Goal: Information Seeking & Learning: Learn about a topic

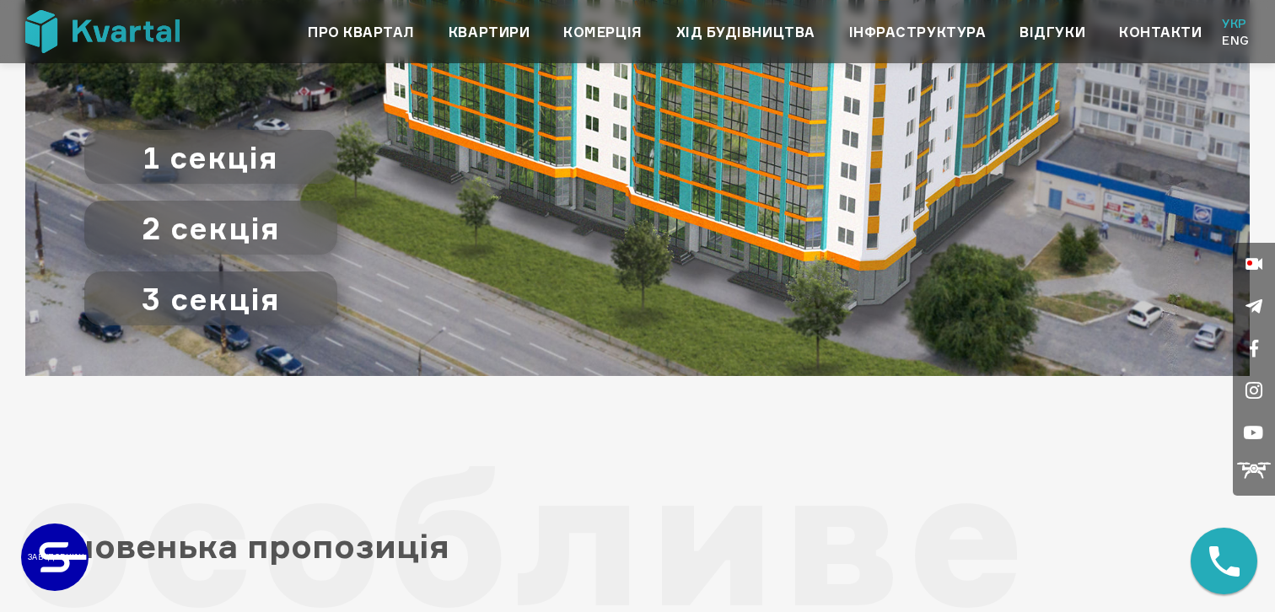
scroll to position [2111, 0]
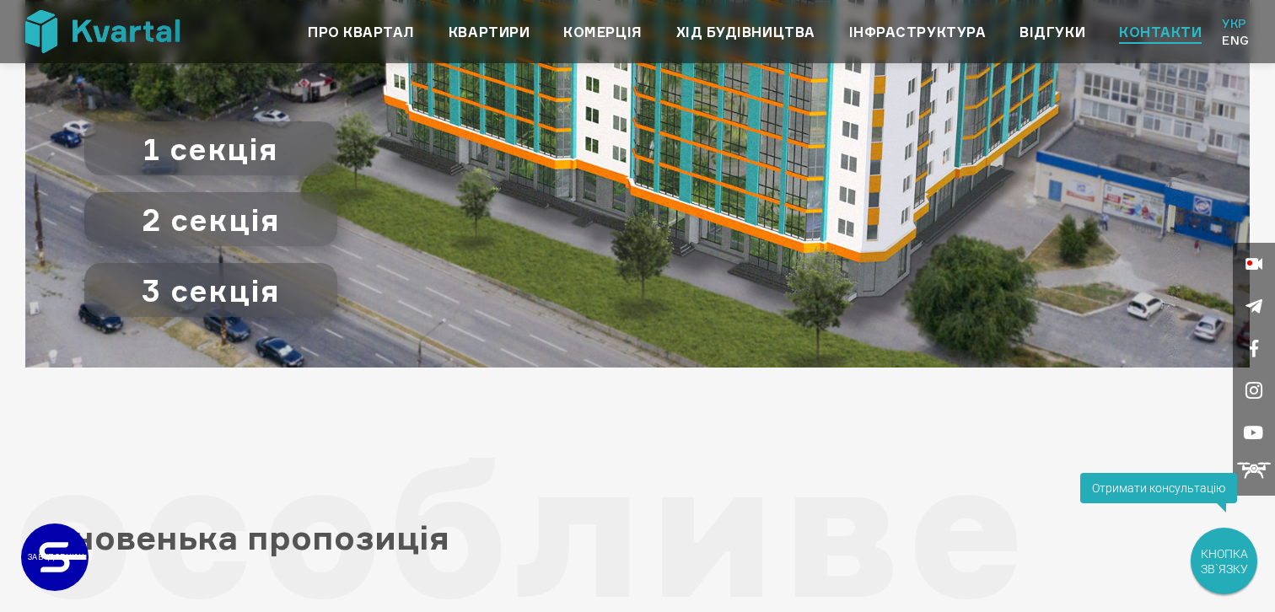
click at [1189, 29] on link "Контакти" at bounding box center [1160, 32] width 83 height 20
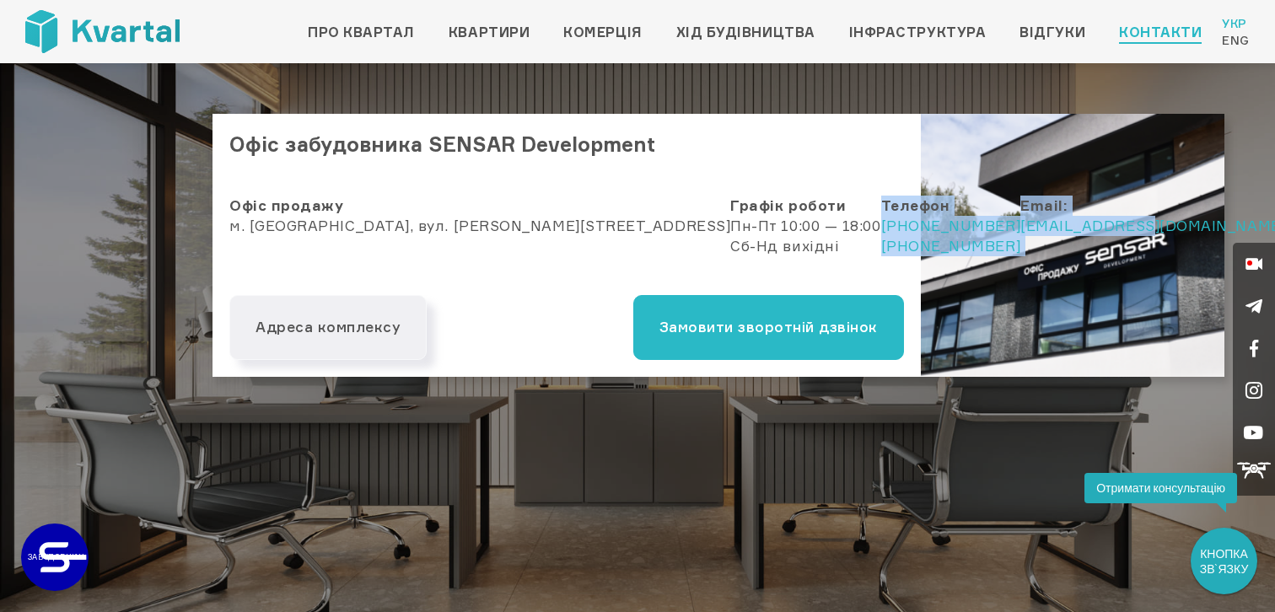
copy div "Телефон +38(066) 089 60 06 +38(098) 089 60 06 Email: info@sensar.ua"
drag, startPoint x: 783, startPoint y: 254, endPoint x: 625, endPoint y: 213, distance: 162.9
click at [626, 213] on div "Офіс продажу м. Київ, вул. Антоновича, 44 Графік роботи Пн-Пт 10:00 — 18:00 Сб-…" at bounding box center [567, 237] width 709 height 116
click at [392, 24] on link "Про квартал" at bounding box center [361, 32] width 107 height 20
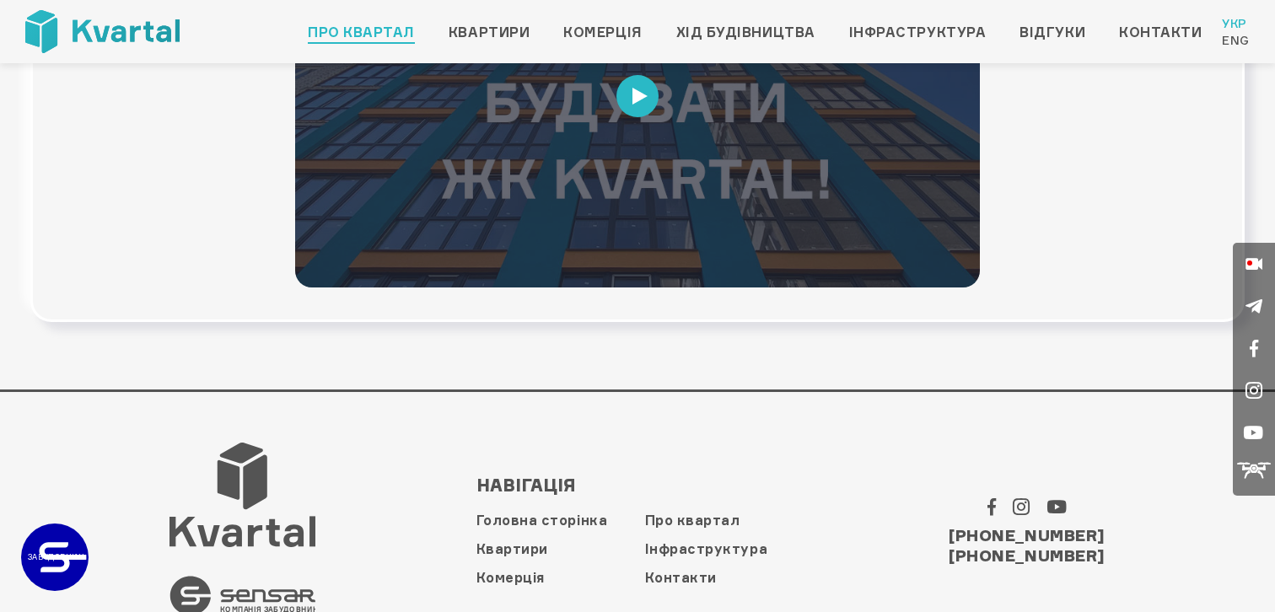
scroll to position [778, 0]
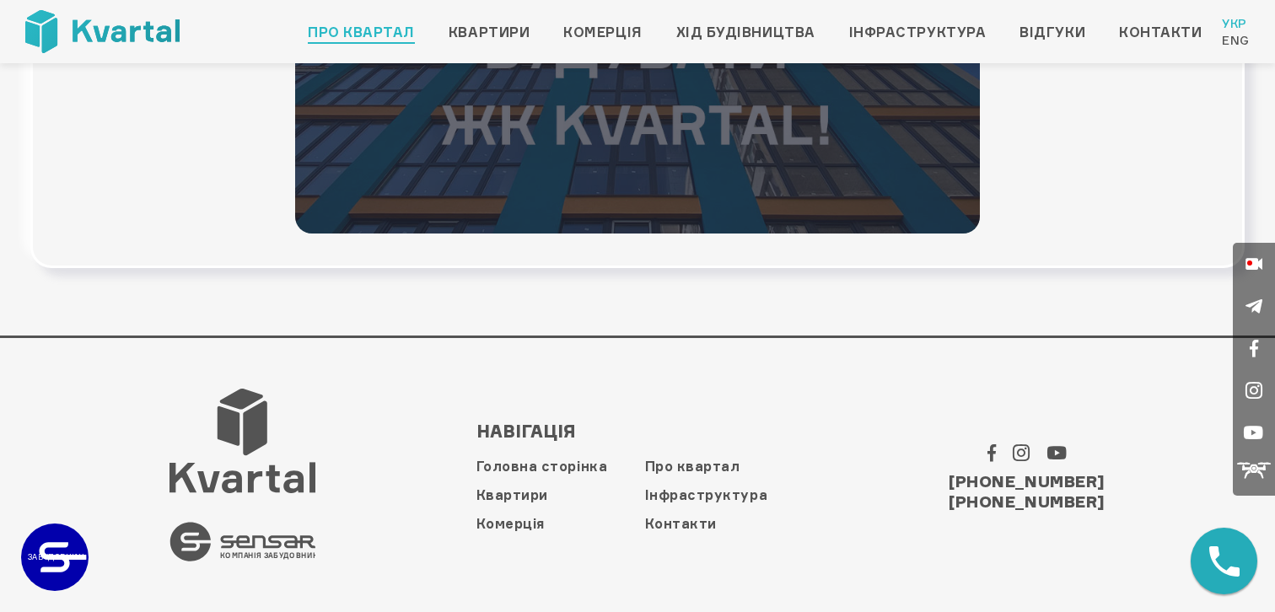
drag, startPoint x: 901, startPoint y: 475, endPoint x: 1146, endPoint y: 507, distance: 247.6
click at [1147, 508] on footer ".st0 { fill: #545454; } КОМПАНІЯ ЗАБУДОВНИК Навігація Головна сторінка Квартири…" at bounding box center [637, 475] width 1275 height 278
copy ul "+38 (066) 089 60 06 +38 (098) 089 60 06"
click at [680, 522] on link "Контакти" at bounding box center [681, 523] width 72 height 17
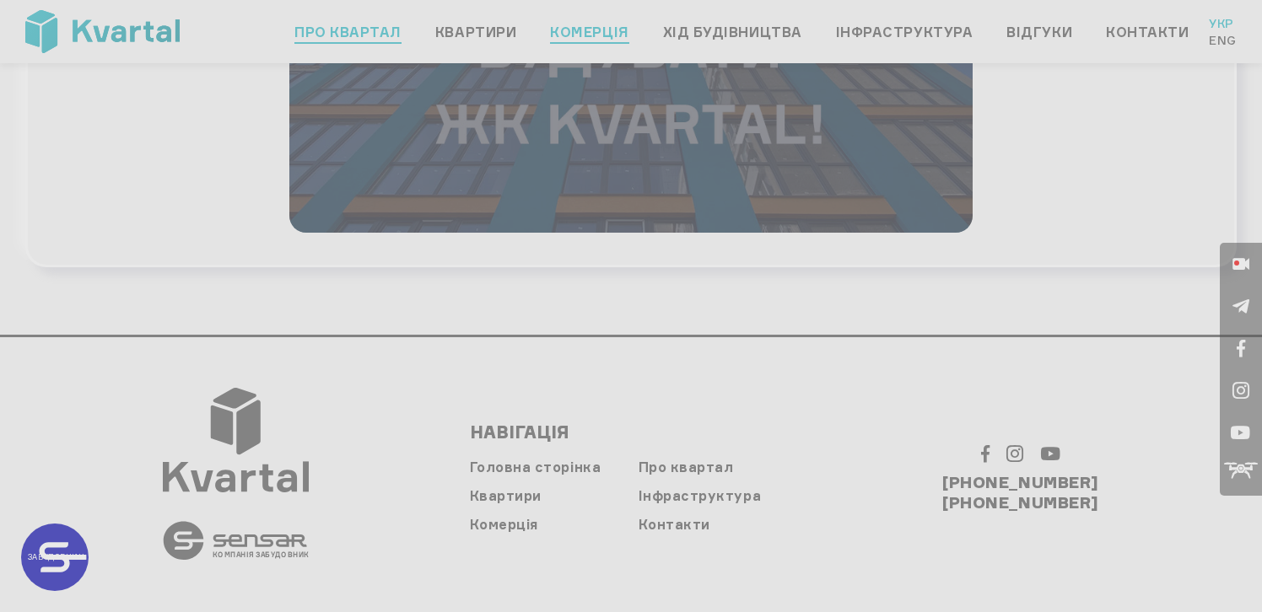
type input "+380"
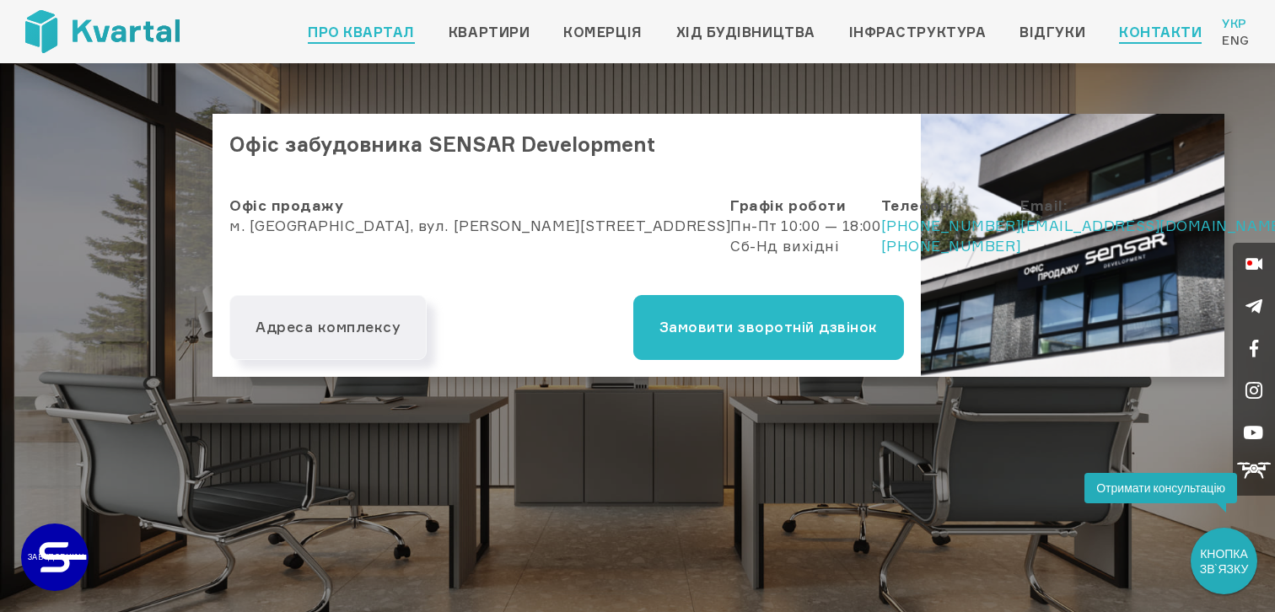
click at [355, 35] on link "Про квартал" at bounding box center [361, 32] width 107 height 20
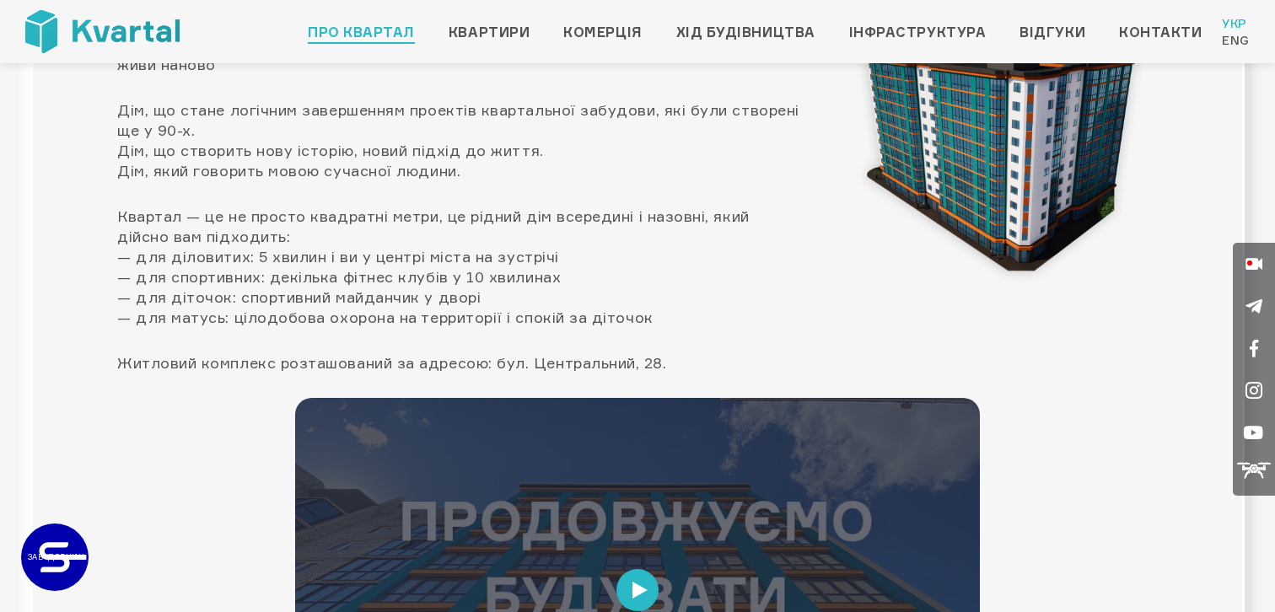
scroll to position [778, 0]
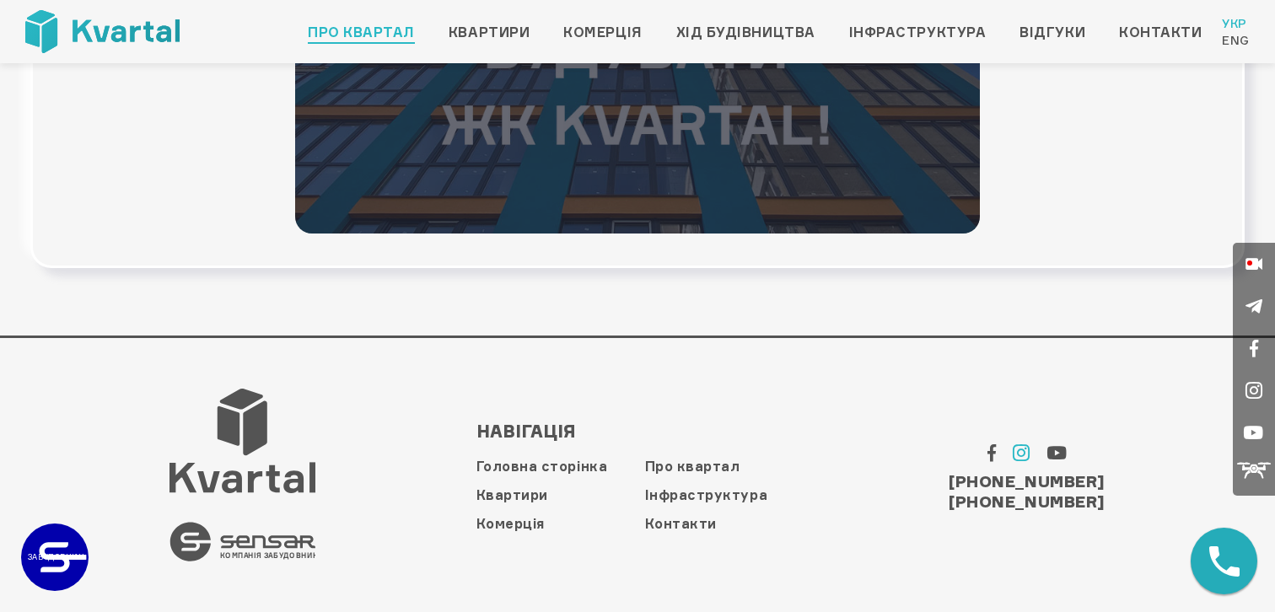
click at [1018, 457] on icon at bounding box center [1022, 453] width 18 height 20
click at [508, 26] on link "Квартири" at bounding box center [489, 32] width 81 height 20
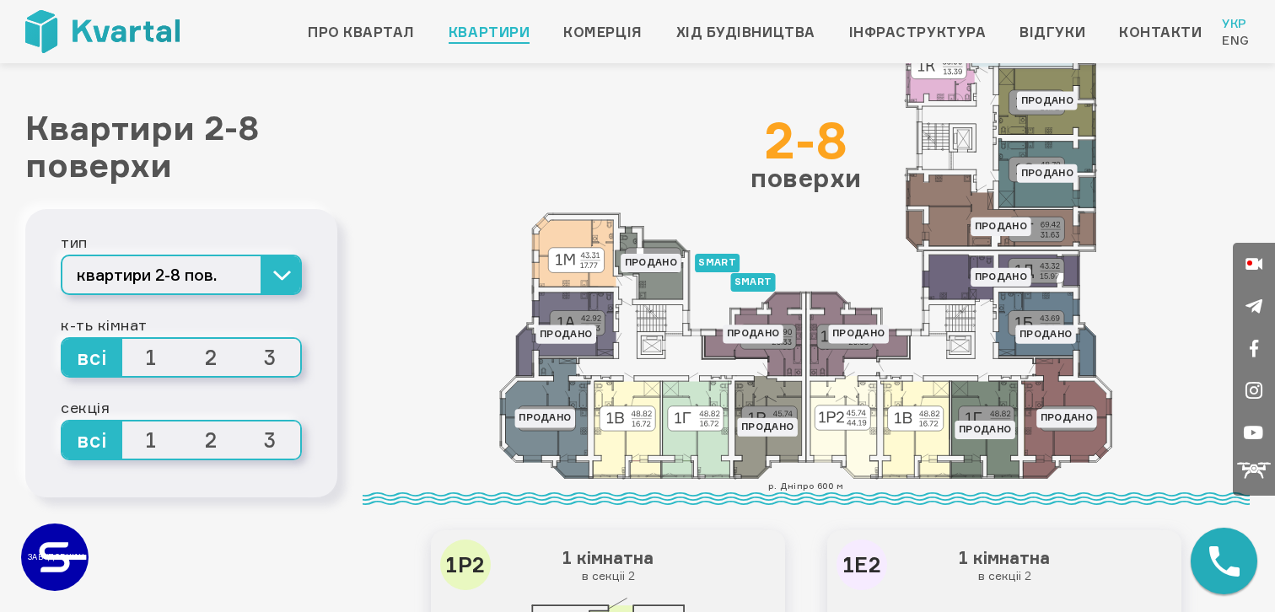
scroll to position [89, 0]
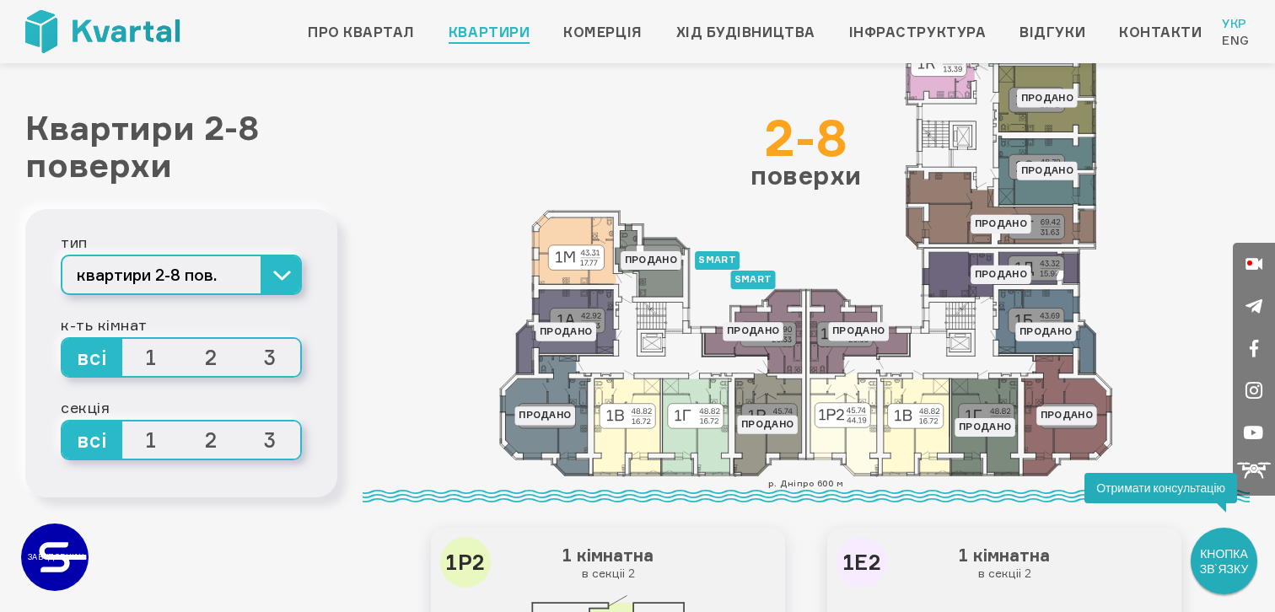
click at [204, 364] on span "2" at bounding box center [211, 357] width 60 height 37
click at [181, 339] on input "2" at bounding box center [181, 339] width 0 height 0
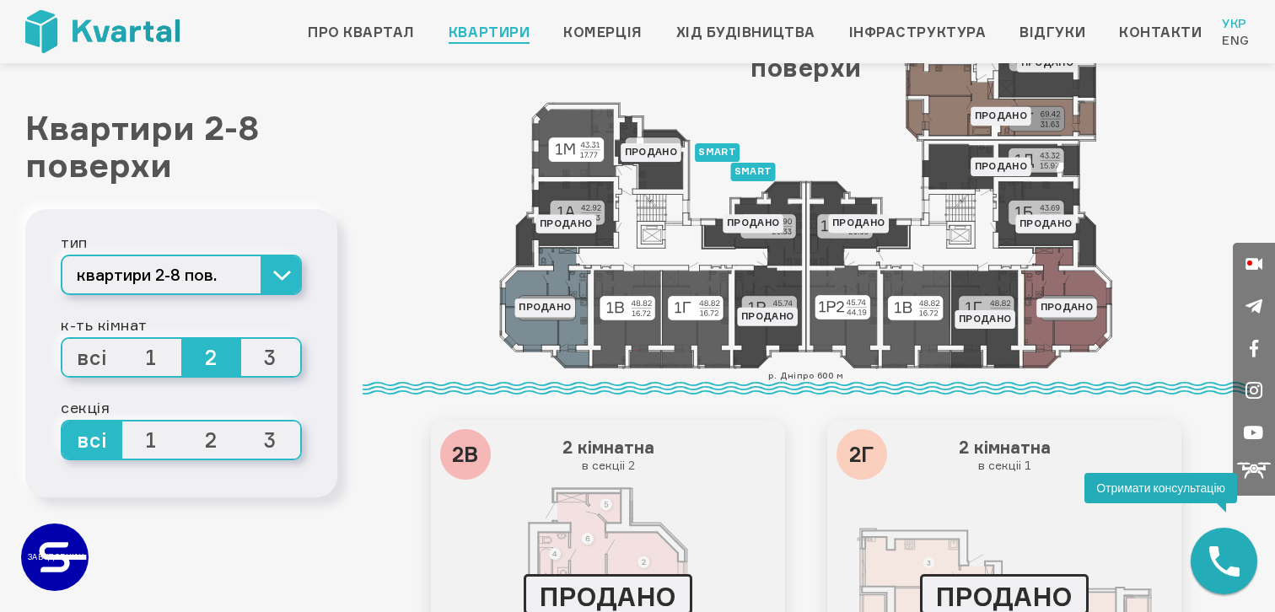
scroll to position [227, 0]
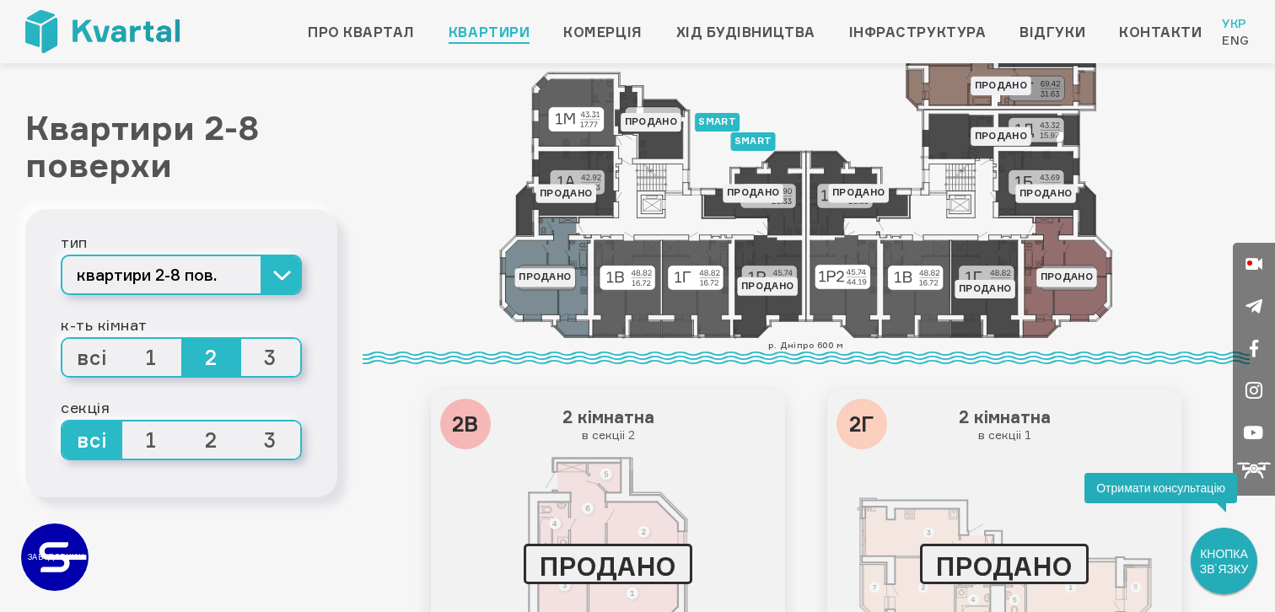
click at [280, 350] on span "3" at bounding box center [271, 357] width 60 height 37
click at [241, 339] on input "3" at bounding box center [241, 339] width 0 height 0
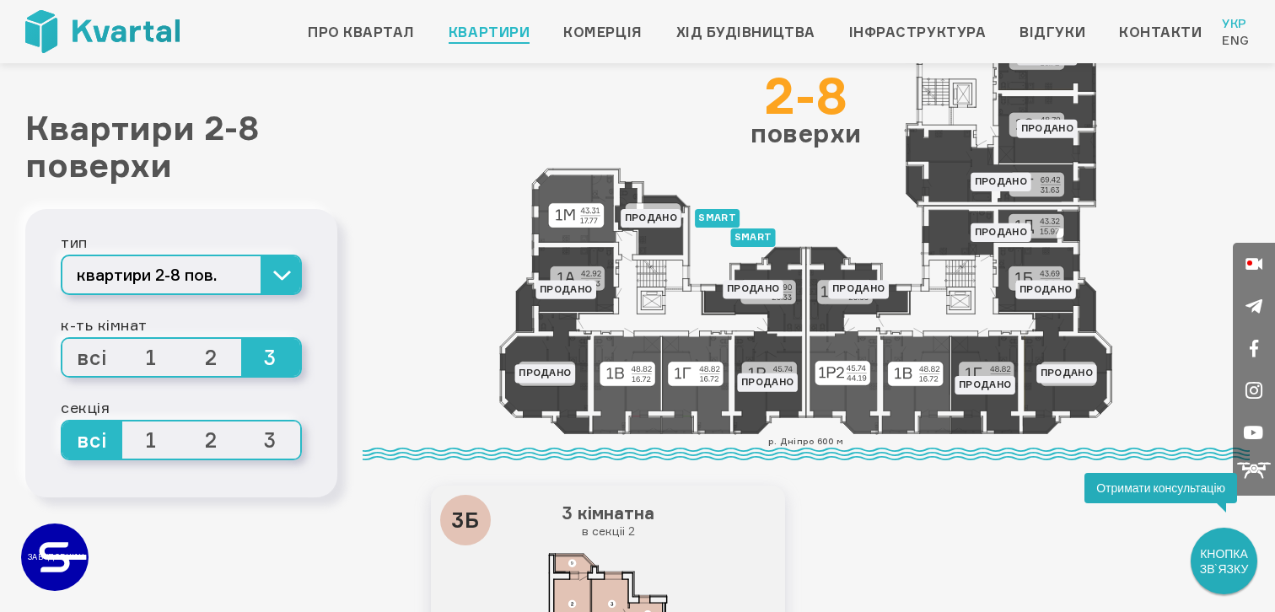
scroll to position [136, 0]
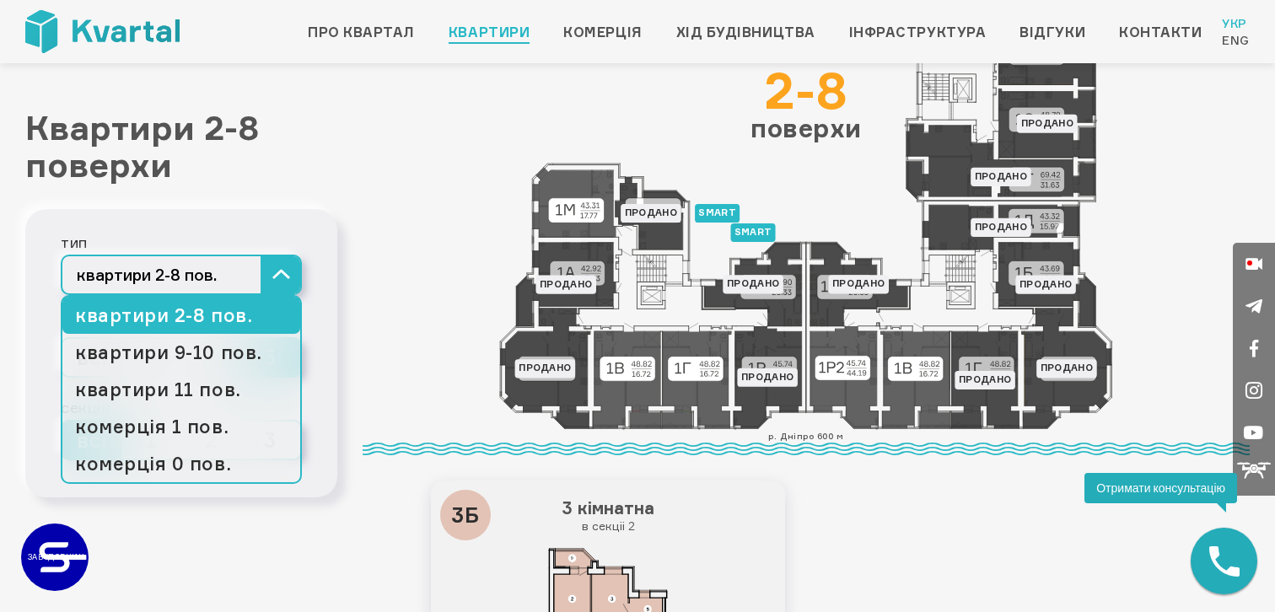
click at [279, 252] on div "тип" at bounding box center [181, 241] width 241 height 25
click at [238, 342] on link "квартири 9-10 пов." at bounding box center [181, 352] width 238 height 37
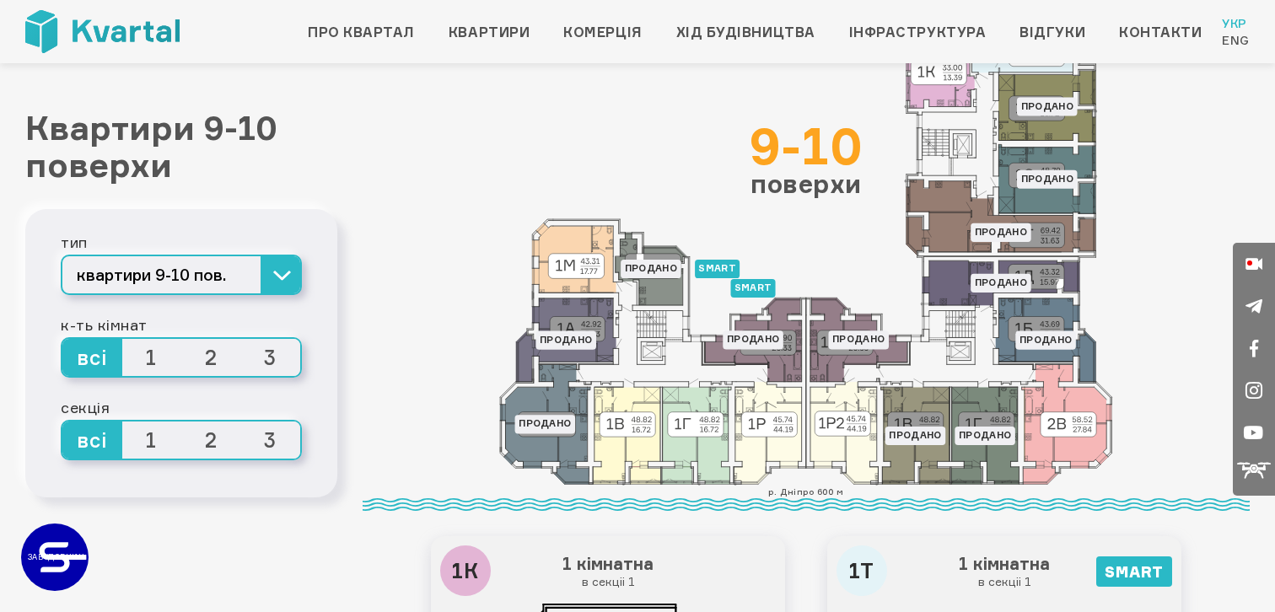
scroll to position [87, 0]
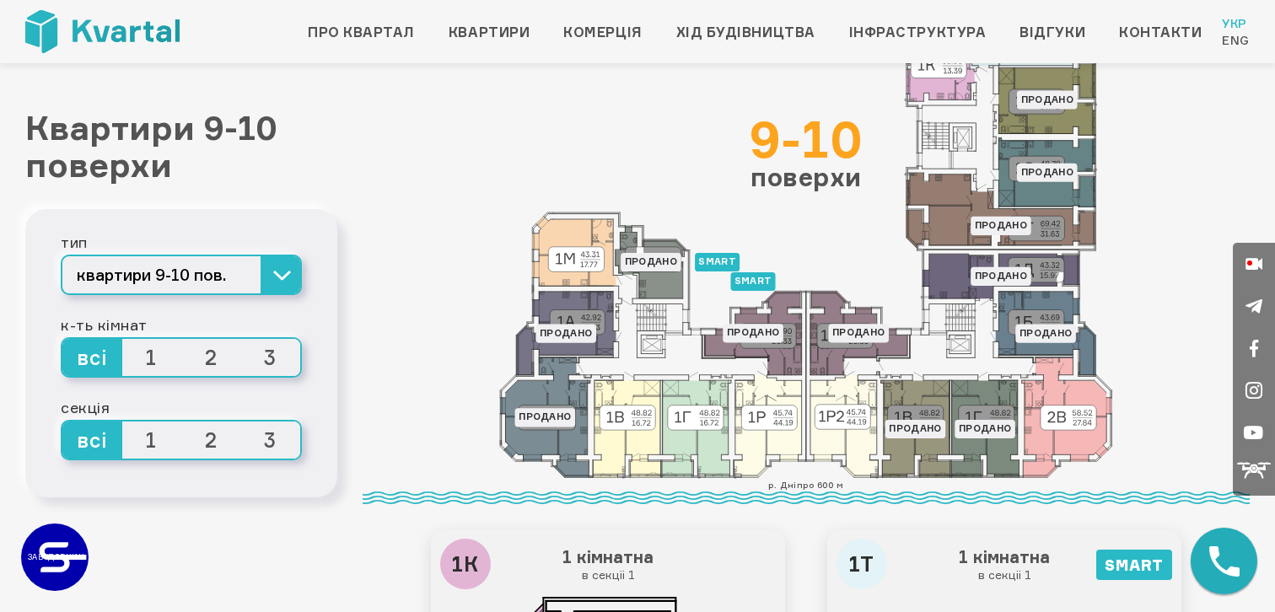
click at [209, 364] on span "2" at bounding box center [211, 357] width 60 height 37
click at [181, 339] on input "2" at bounding box center [181, 339] width 0 height 0
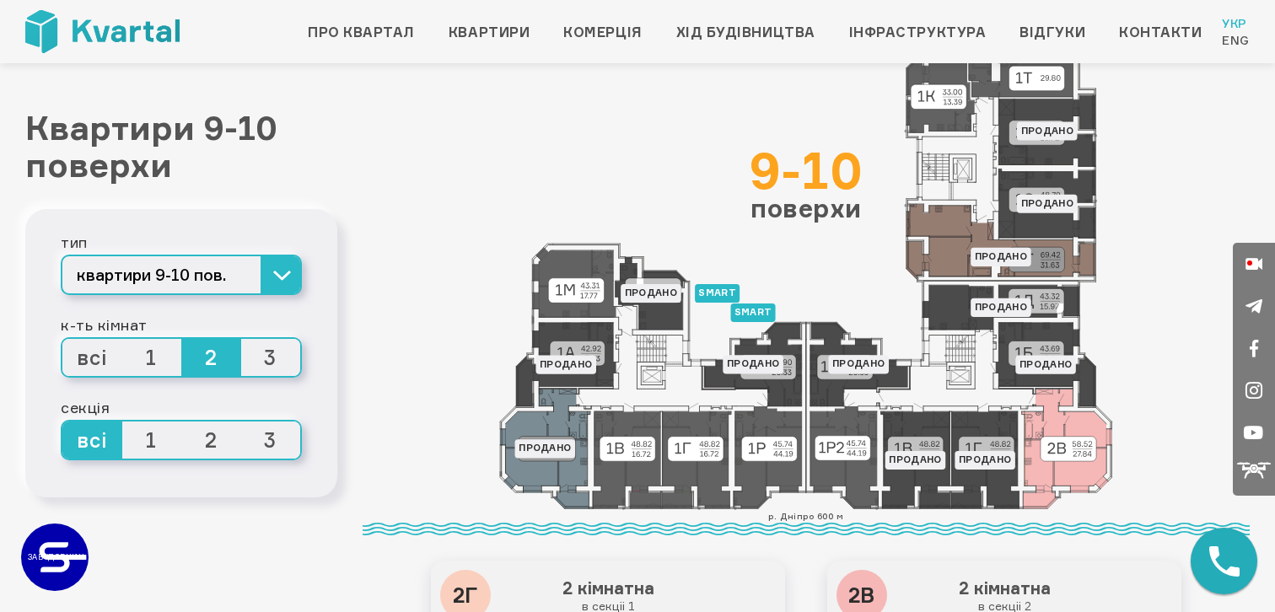
scroll to position [60, 0]
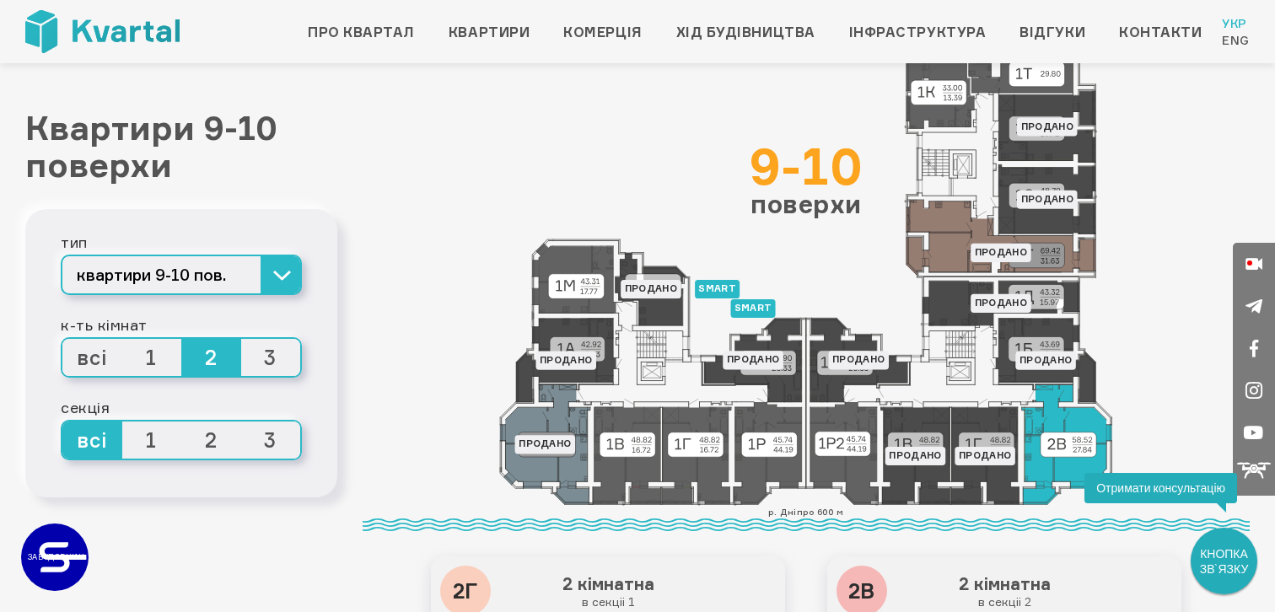
click at [1052, 452] on icon at bounding box center [1067, 445] width 90 height 120
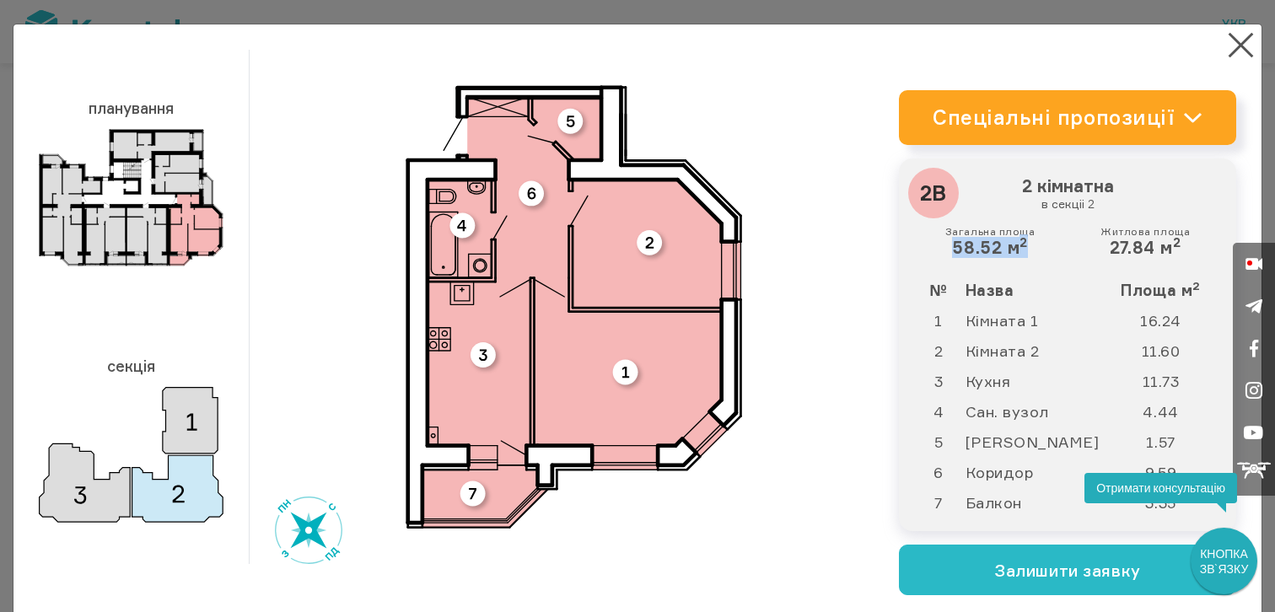
drag, startPoint x: 1038, startPoint y: 251, endPoint x: 918, endPoint y: 240, distance: 120.2
click at [918, 240] on div "Загальна площа 58.52 м 2 Житлова площа 27.84 м 2" at bounding box center [1068, 242] width 310 height 32
copy div "58.52 м 2"
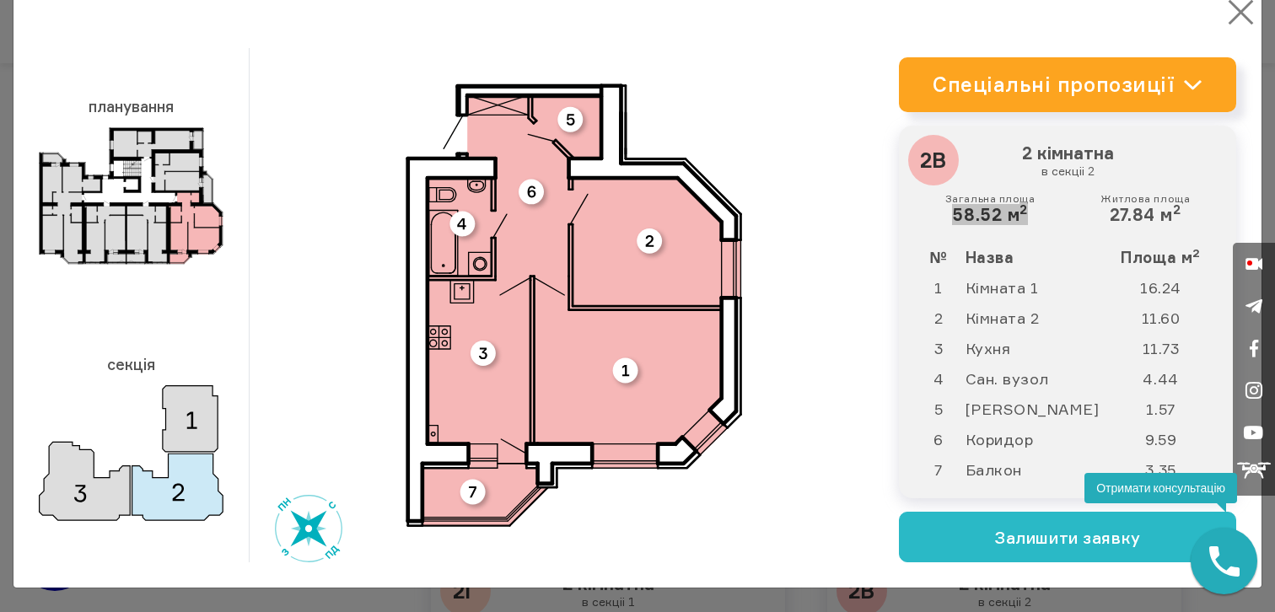
click at [1251, 17] on button "×" at bounding box center [1241, 12] width 33 height 33
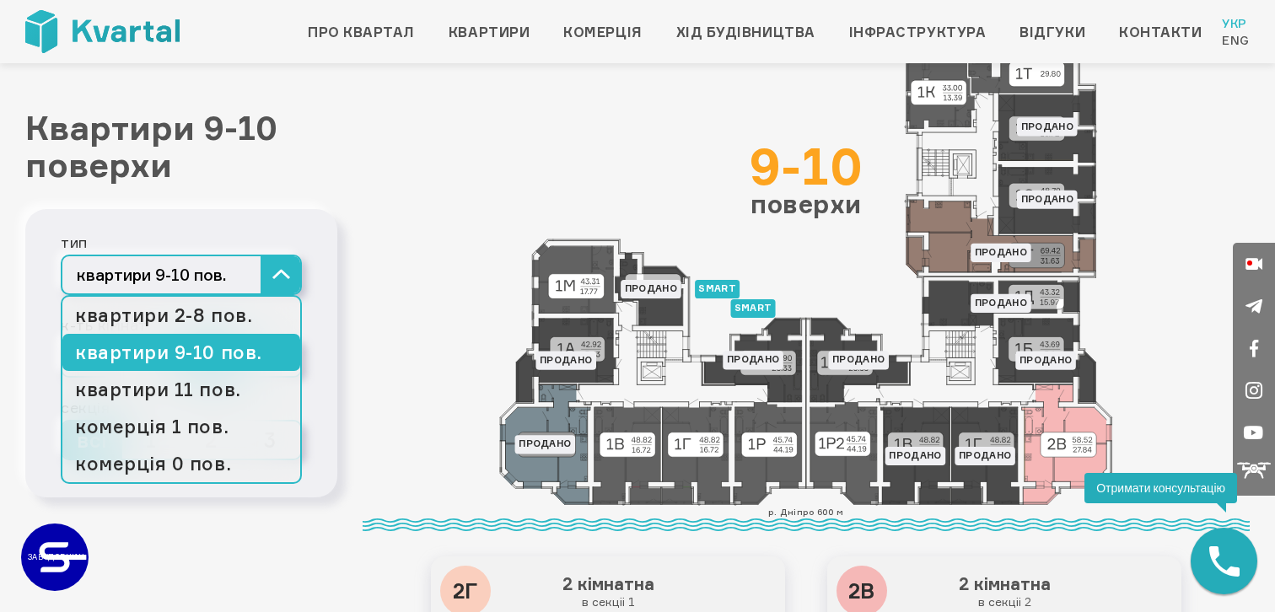
click at [282, 349] on link "квартири 9-10 пов." at bounding box center [181, 352] width 238 height 37
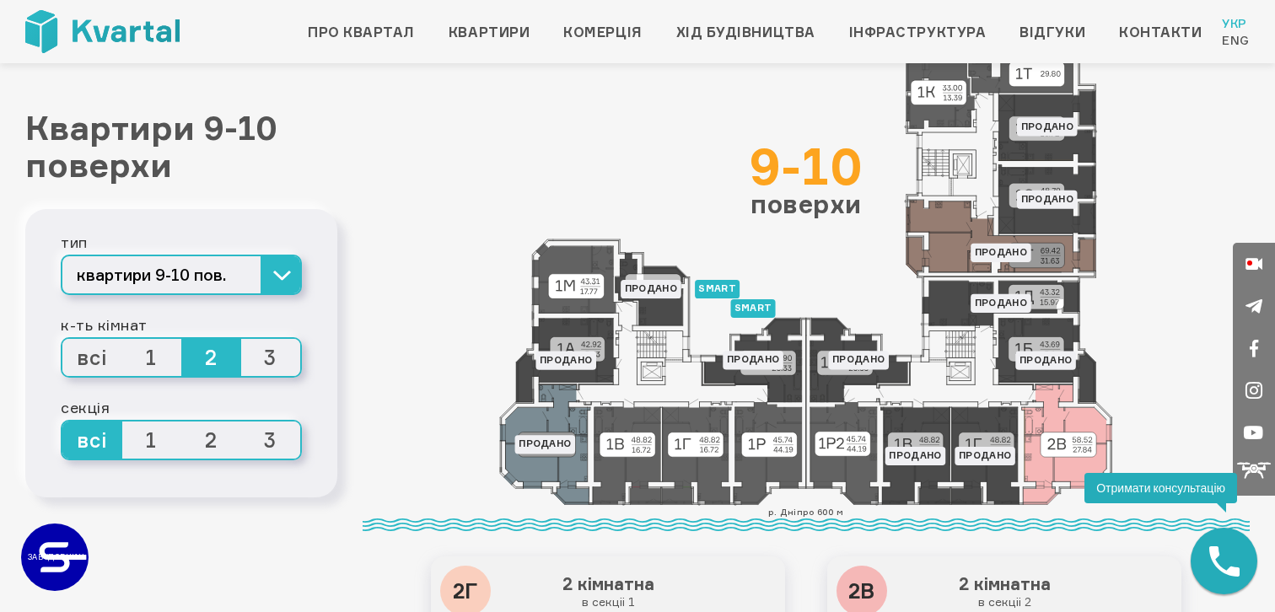
click at [418, 314] on div "smart Продано Продано Продано smart Продано Продано Продано Продано Продано Про…" at bounding box center [806, 278] width 887 height 456
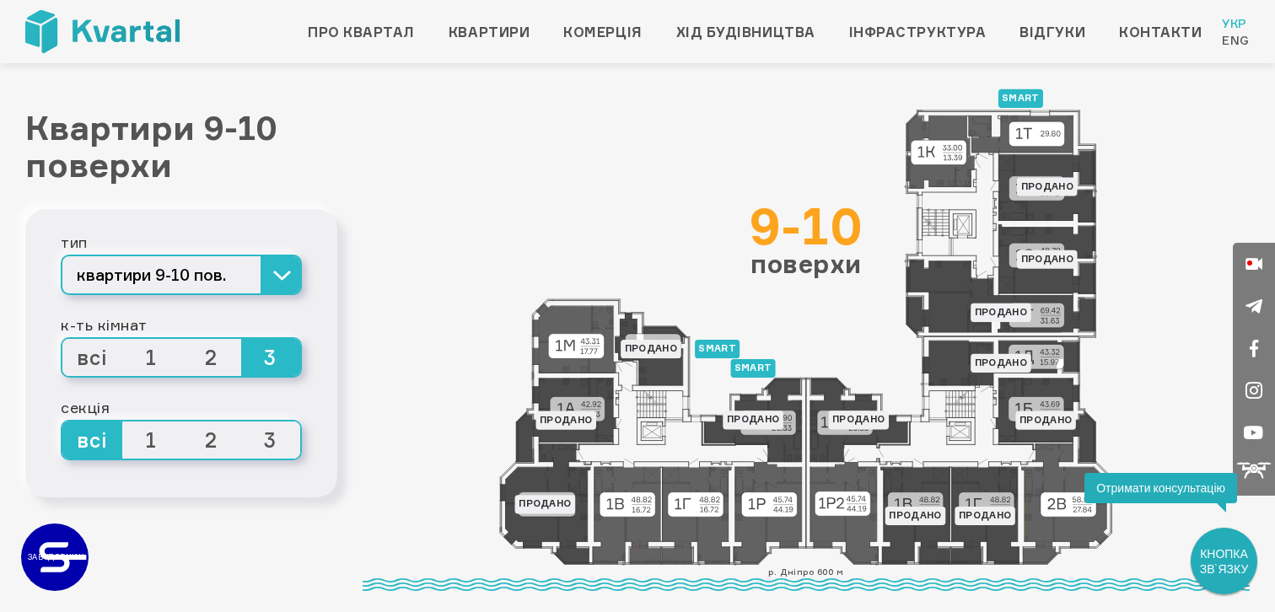
click at [214, 361] on span "2" at bounding box center [211, 357] width 60 height 37
click at [181, 339] on input "2" at bounding box center [181, 339] width 0 height 0
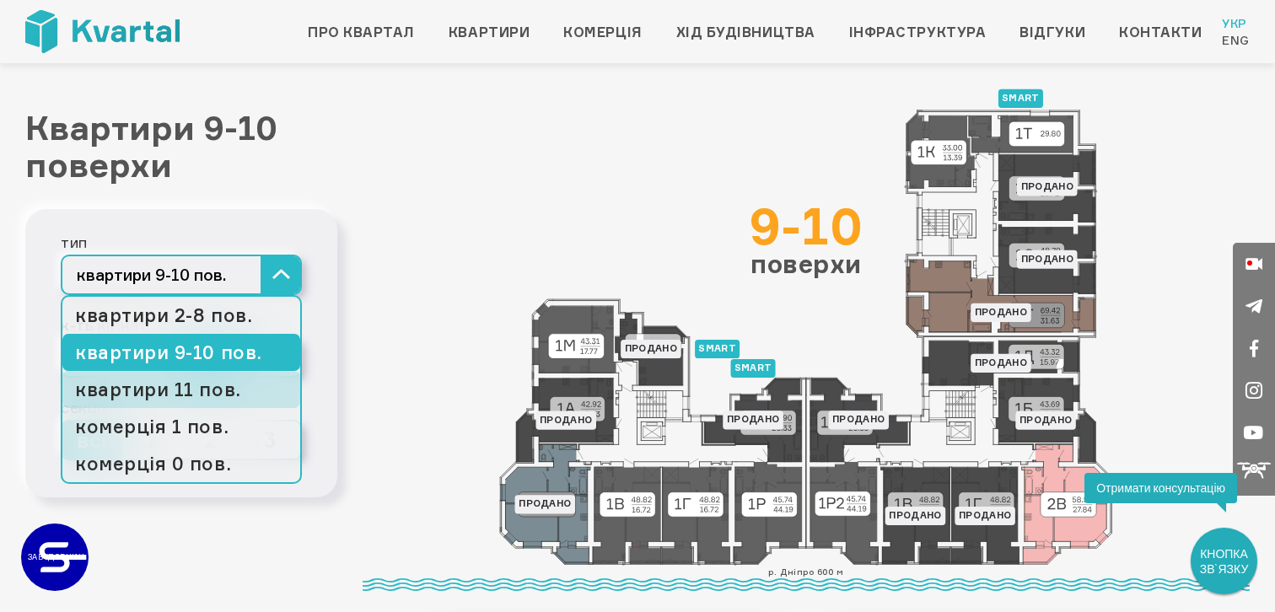
click at [218, 407] on link "квартири 11 пов." at bounding box center [181, 389] width 238 height 37
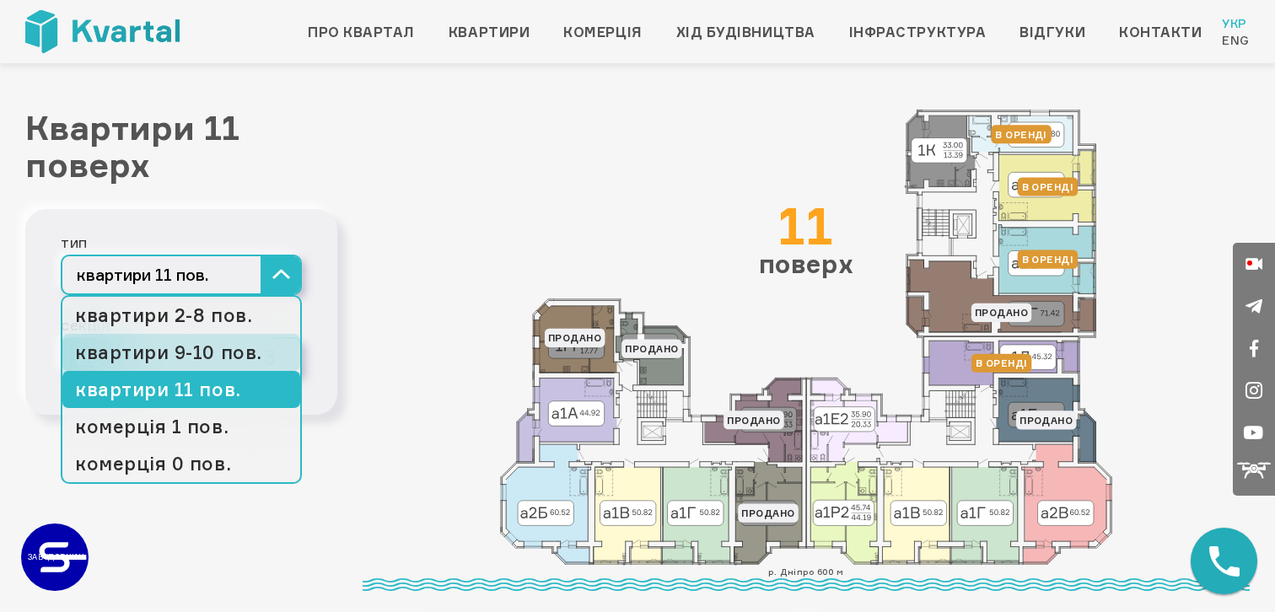
drag, startPoint x: 227, startPoint y: 281, endPoint x: 221, endPoint y: 354, distance: 73.6
click at [221, 295] on div "тип квартири 11 пов. квартири 2-8 пов. квартири 9-10 пов. квартири 11 пов. коме…" at bounding box center [181, 262] width 241 height 66
click at [221, 354] on link "квартири 9-10 пов." at bounding box center [181, 352] width 238 height 37
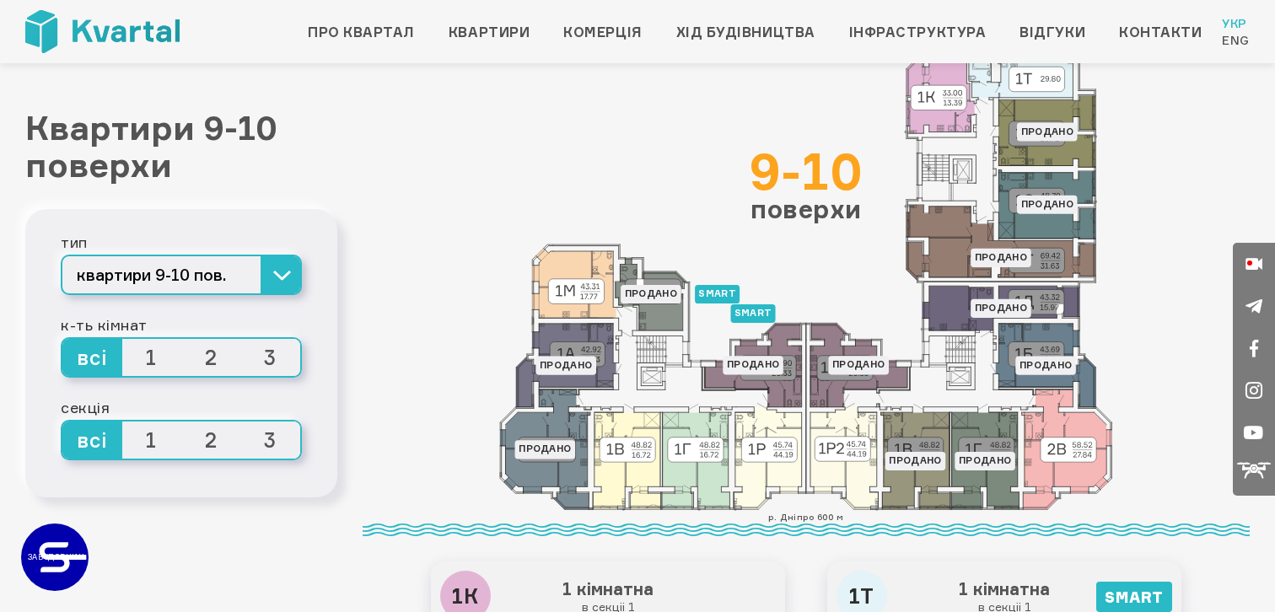
scroll to position [73, 0]
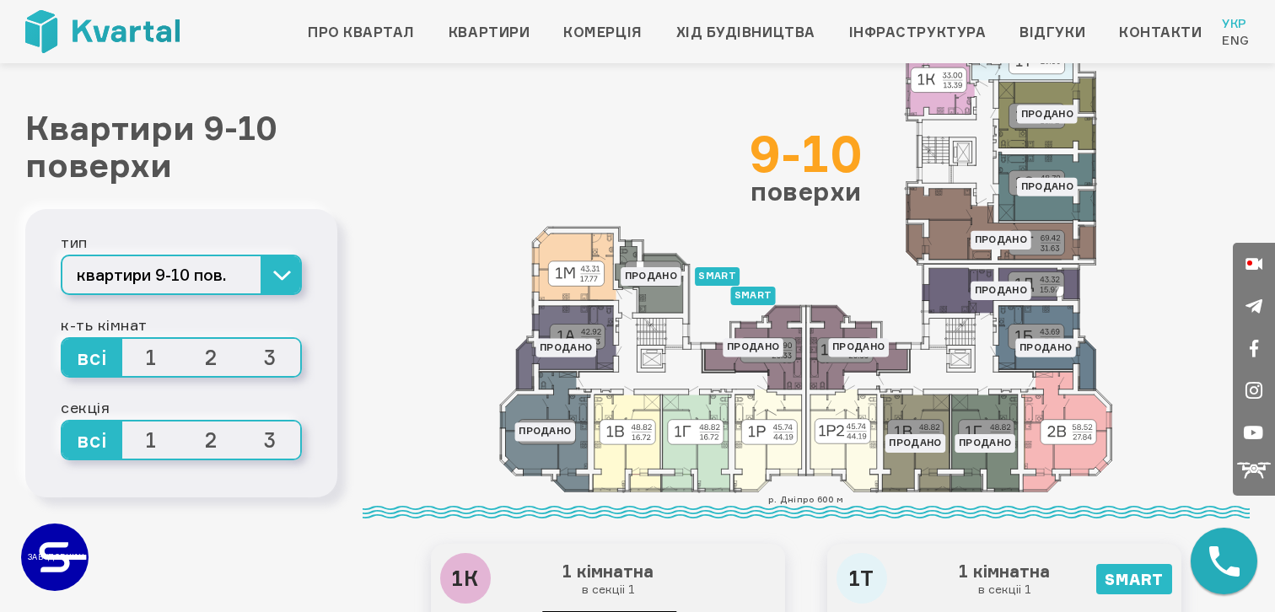
click at [809, 186] on div "9-10 поверхи" at bounding box center [806, 166] width 113 height 76
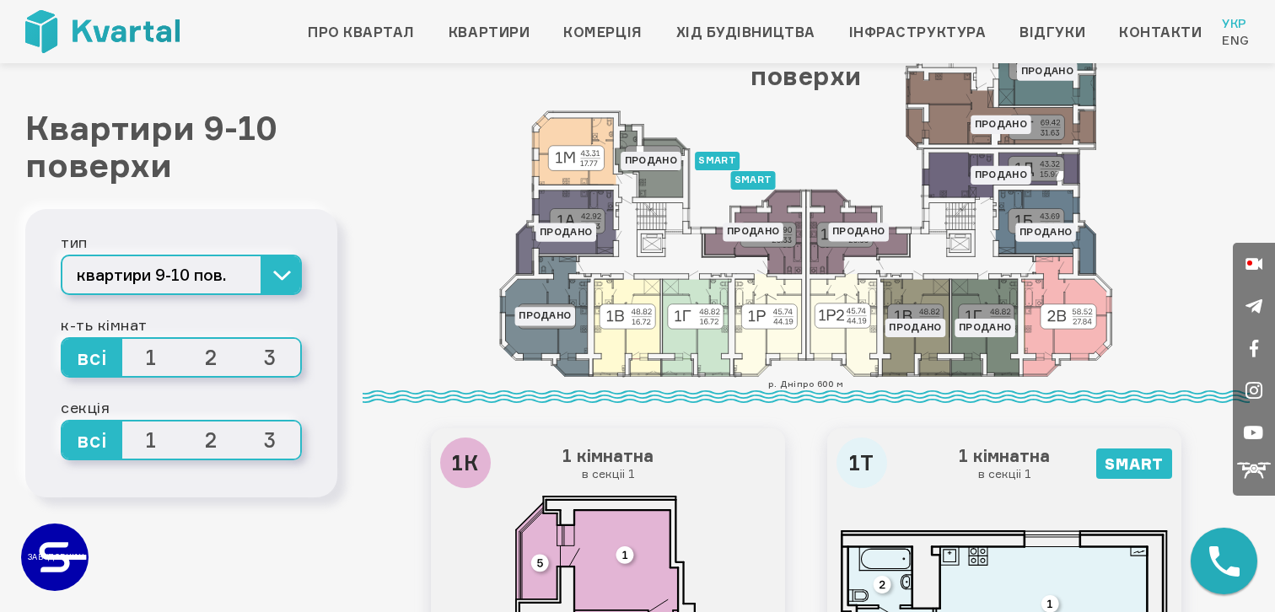
scroll to position [353, 0]
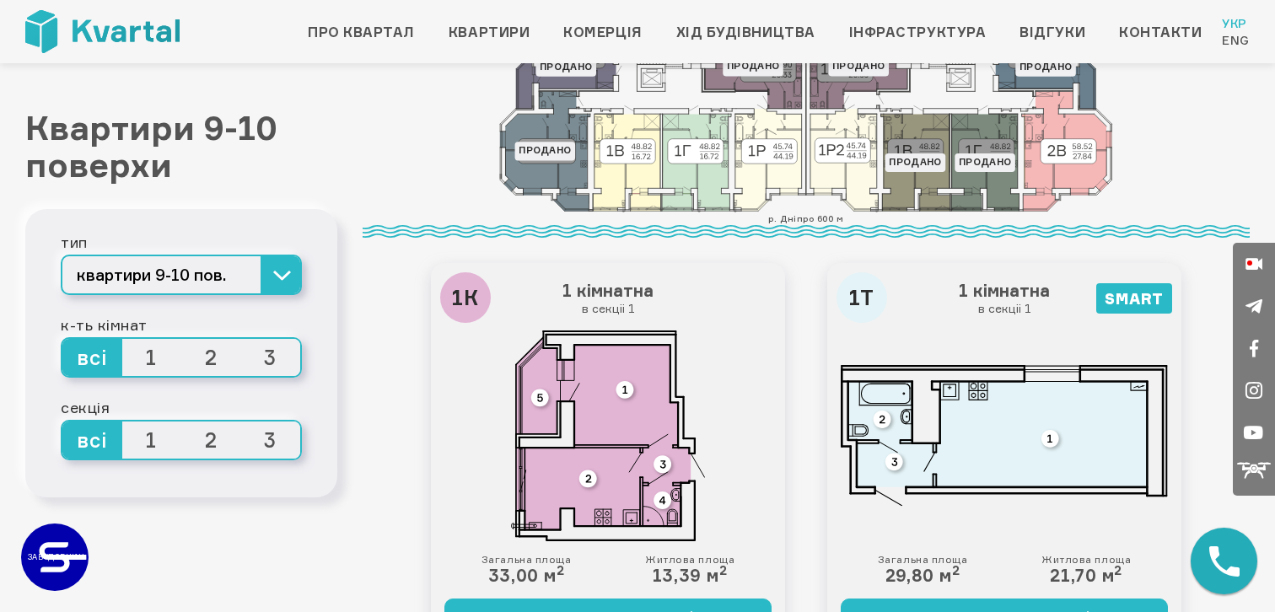
click at [202, 353] on span "2" at bounding box center [211, 357] width 60 height 37
click at [181, 339] on input "2" at bounding box center [181, 339] width 0 height 0
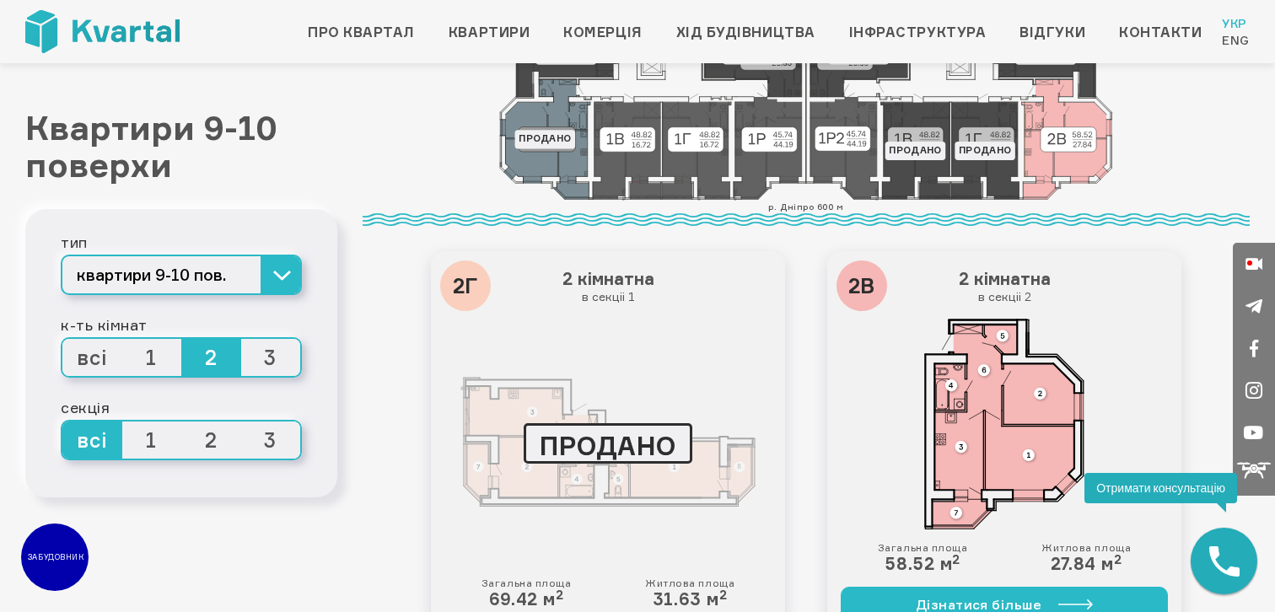
scroll to position [458, 0]
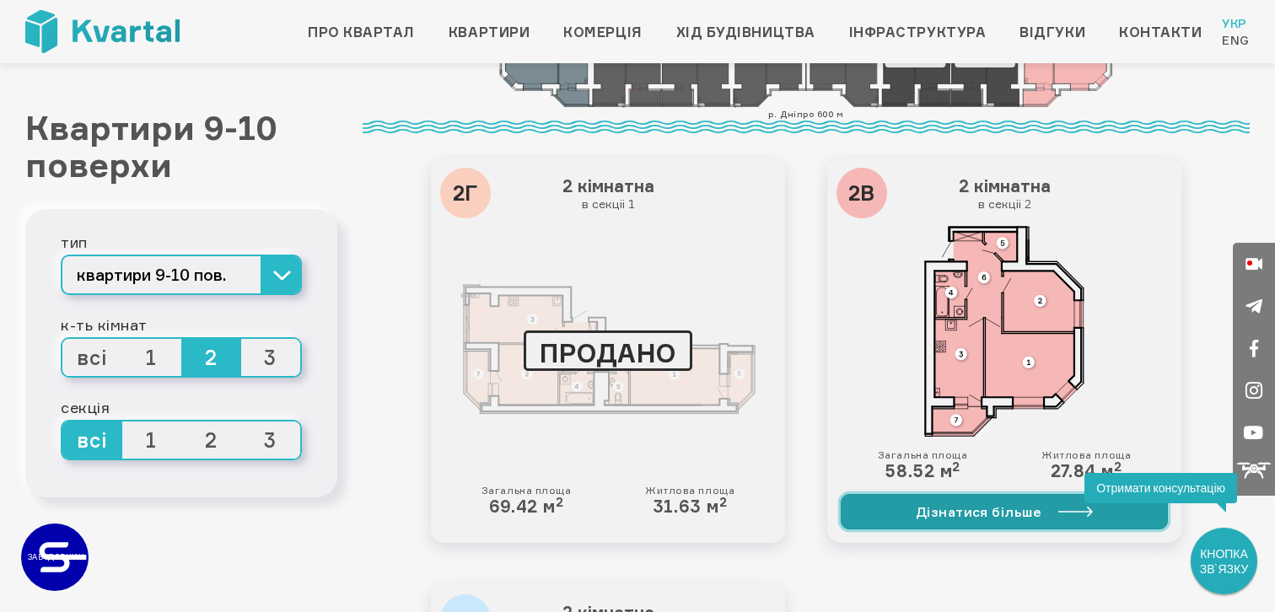
click at [966, 503] on link "Дізнатися більше" at bounding box center [1004, 511] width 327 height 35
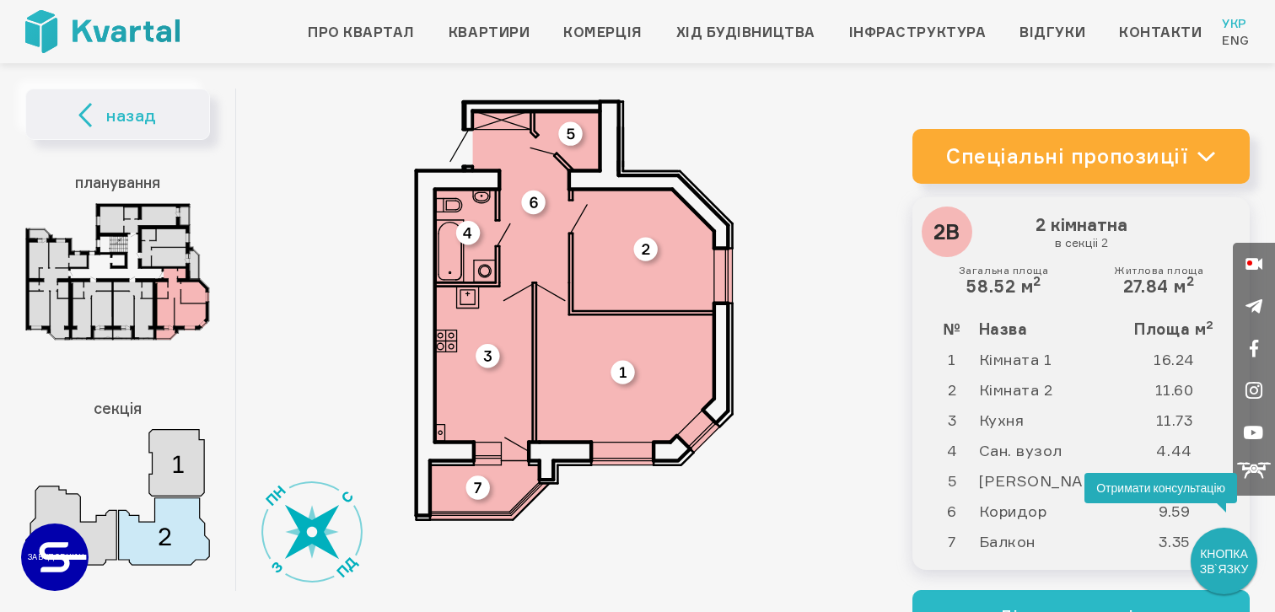
click at [1136, 157] on link "Спеціальні пропозиції" at bounding box center [1081, 156] width 337 height 55
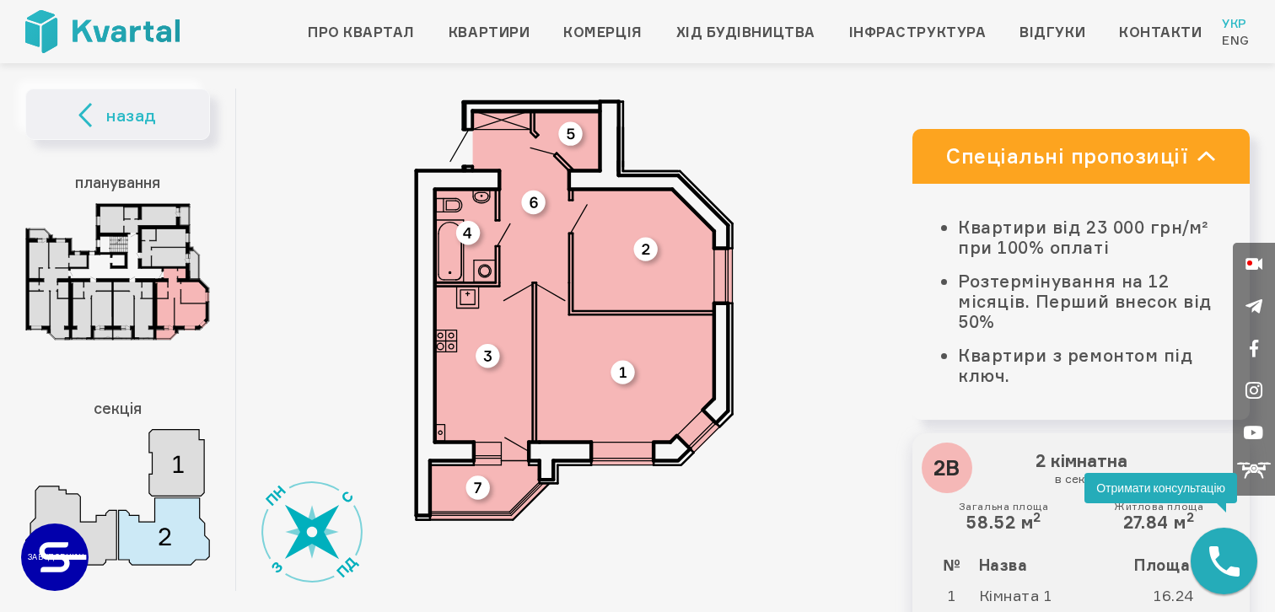
drag, startPoint x: 304, startPoint y: 544, endPoint x: 334, endPoint y: 545, distance: 30.4
click at [334, 532] on div at bounding box center [574, 311] width 677 height 444
click at [116, 319] on img at bounding box center [117, 271] width 185 height 137
